Goal: Transaction & Acquisition: Purchase product/service

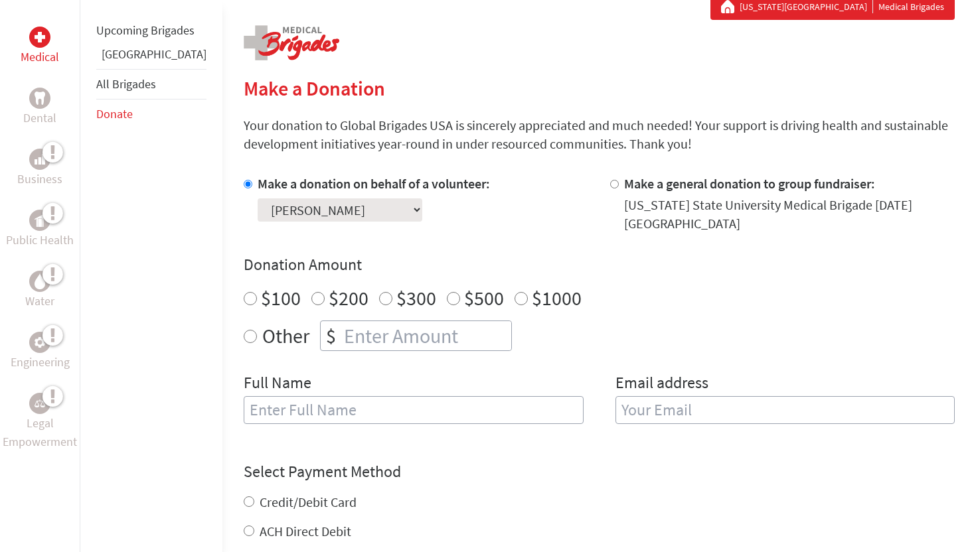
scroll to position [285, 0]
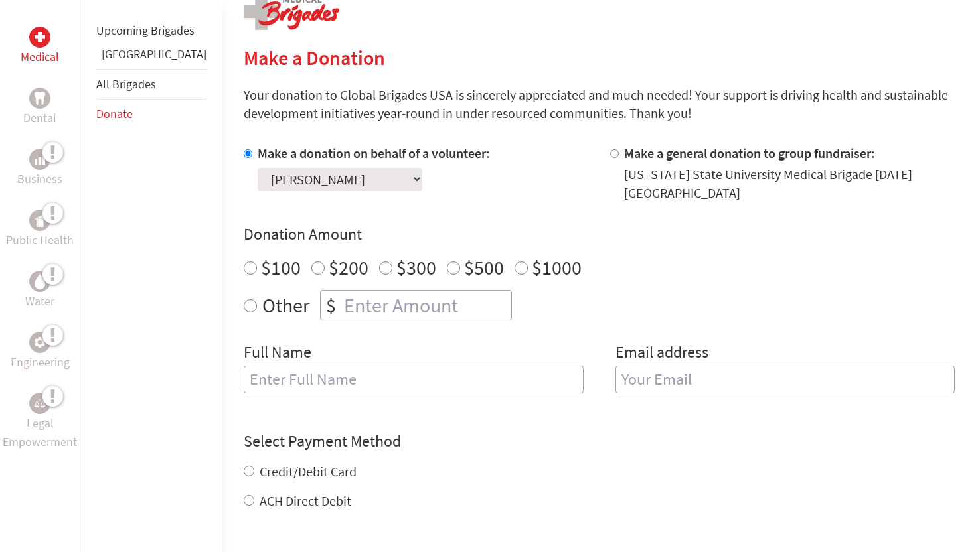
radio input "true"
click at [341, 305] on input "number" at bounding box center [426, 305] width 170 height 29
type input "120"
click at [314, 372] on input "text" at bounding box center [414, 380] width 340 height 28
type input "[PERSON_NAME]"
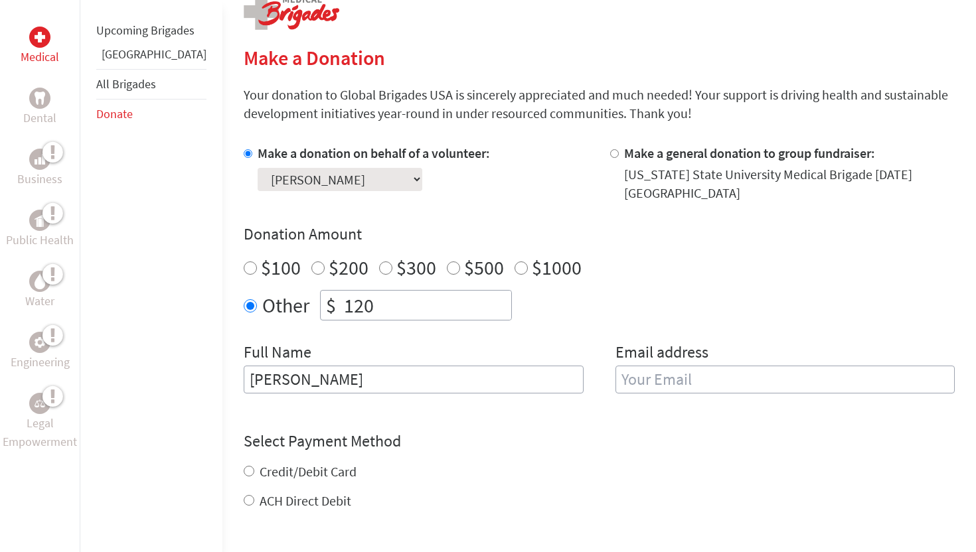
click at [705, 373] on input "email" at bounding box center [786, 380] width 340 height 28
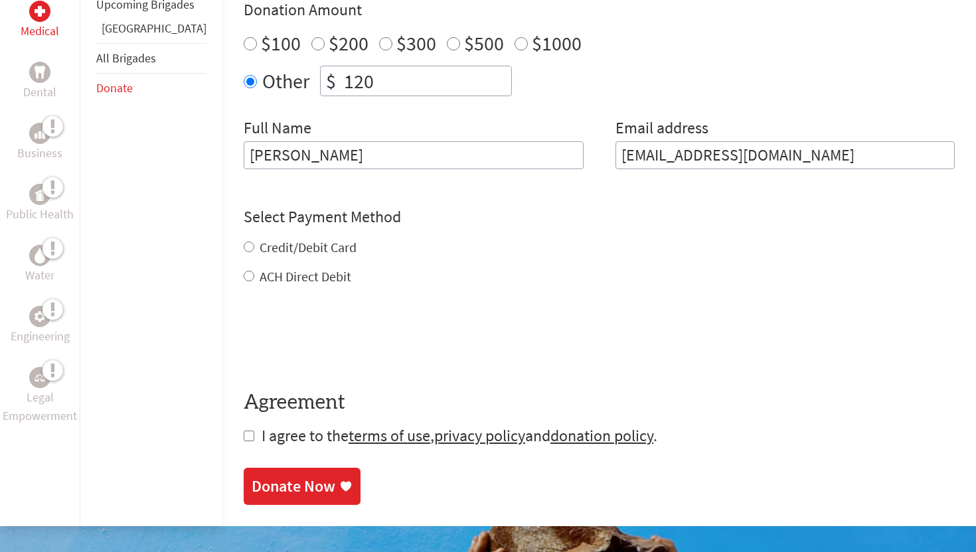
scroll to position [543, 0]
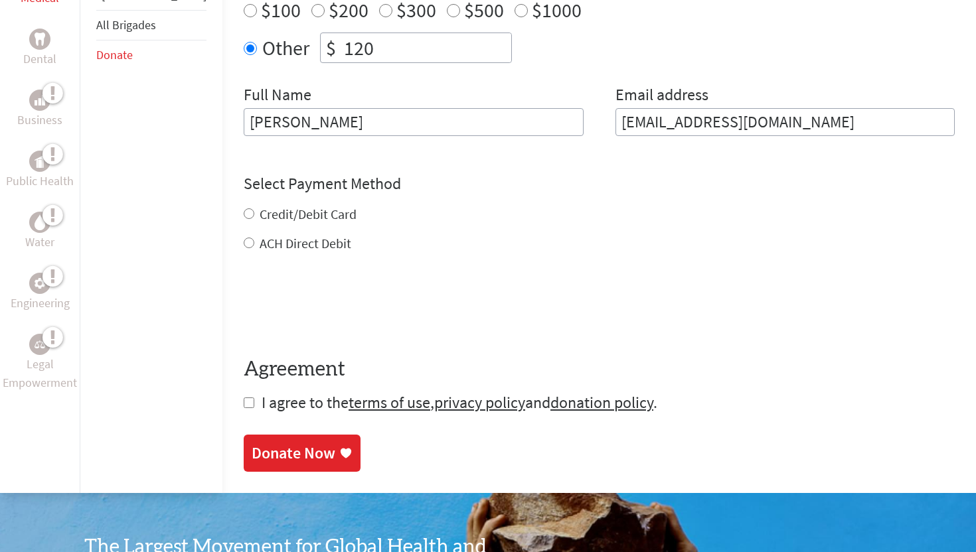
type input "[EMAIL_ADDRESS][DOMAIN_NAME]"
click at [244, 218] on div "Credit/Debit Card ACH Direct Debit" at bounding box center [599, 229] width 711 height 48
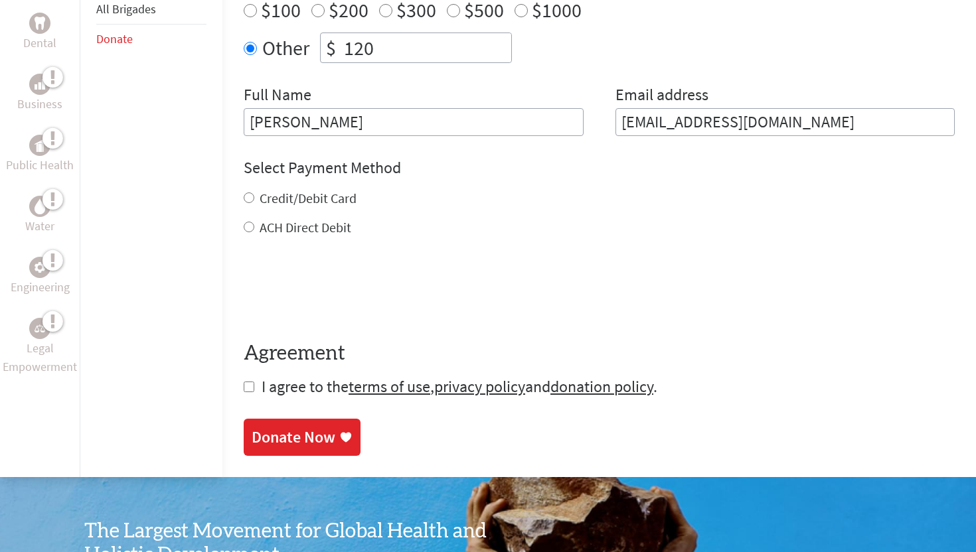
click at [244, 203] on input "Credit/Debit Card" at bounding box center [249, 198] width 11 height 11
radio input "true"
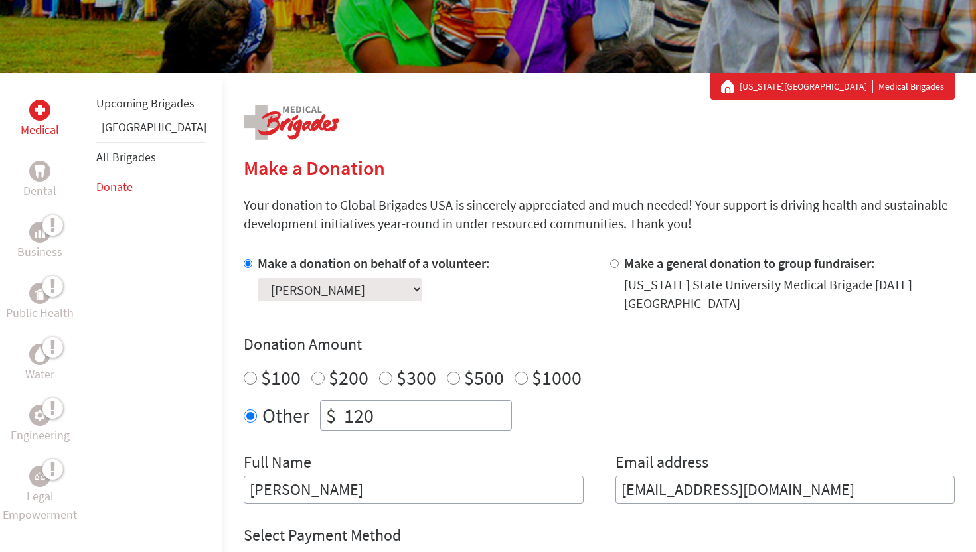
scroll to position [218, 0]
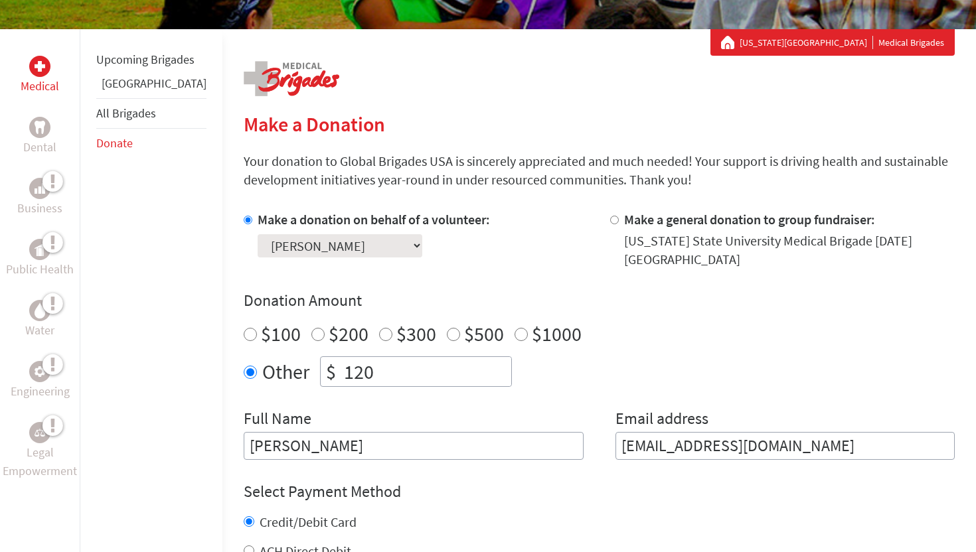
click at [341, 369] on input "120" at bounding box center [426, 371] width 170 height 29
type input "130"
click at [402, 401] on div "Make a donation on behalf of a volunteer: Select a volunteer... [PERSON_NAME] […" at bounding box center [599, 335] width 711 height 250
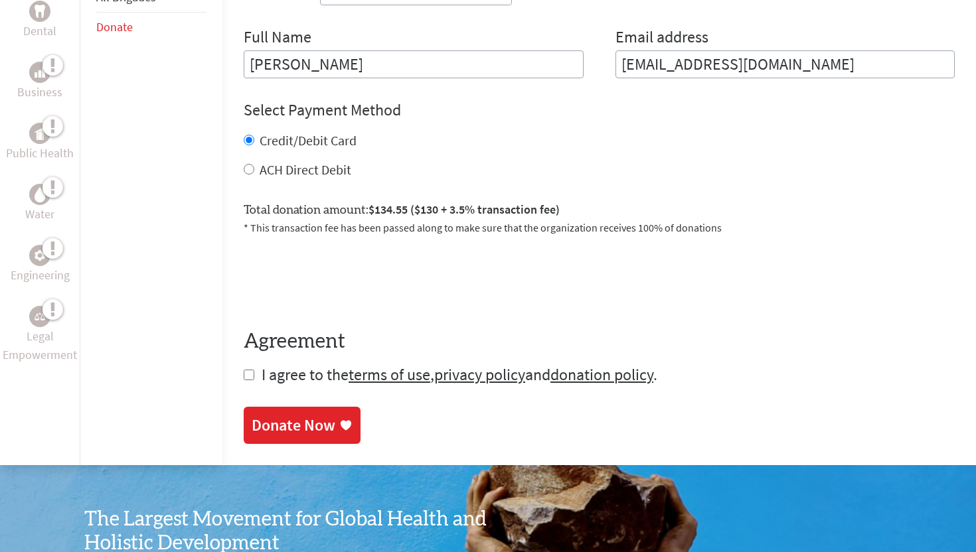
scroll to position [617, 0]
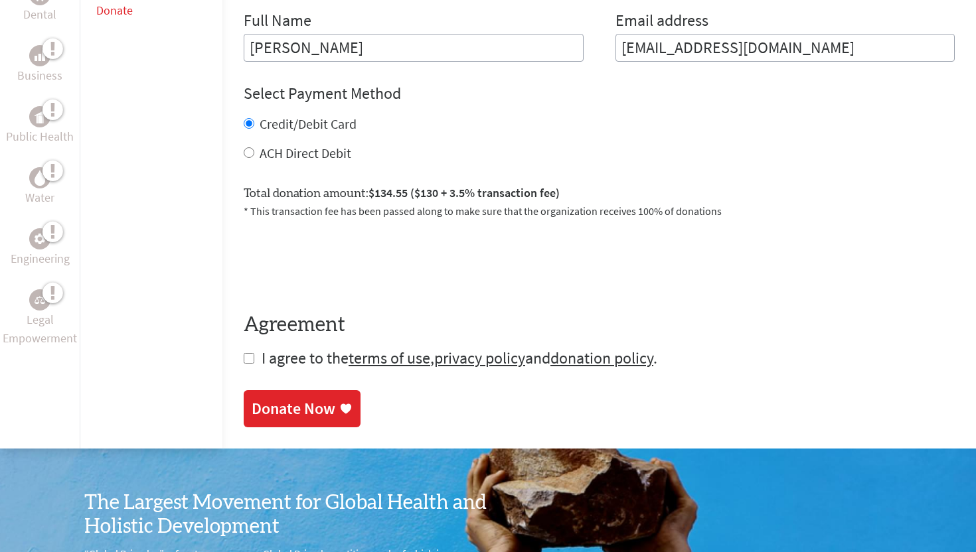
click at [244, 353] on form "Make a donation on behalf of a volunteer: Select a volunteer... [PERSON_NAME] […" at bounding box center [599, 90] width 711 height 557
click at [244, 360] on input "checkbox" at bounding box center [249, 358] width 11 height 11
checkbox input "true"
click at [292, 394] on link "Donate Now" at bounding box center [302, 410] width 117 height 37
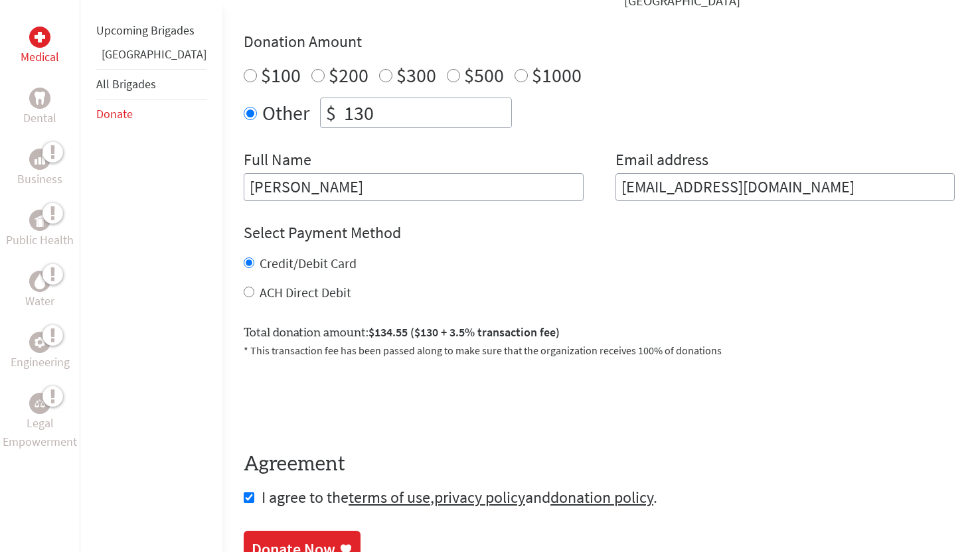
scroll to position [500, 0]
